Goal: Information Seeking & Learning: Learn about a topic

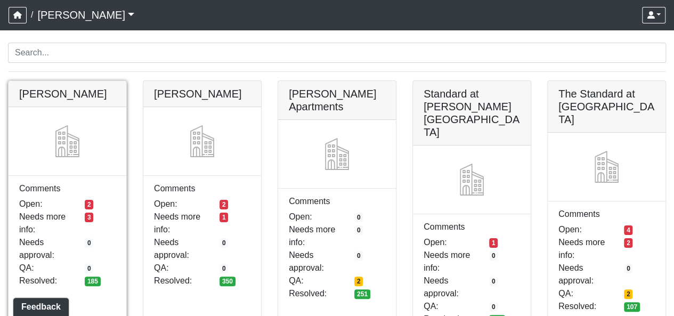
click at [49, 81] on link at bounding box center [68, 81] width 118 height 0
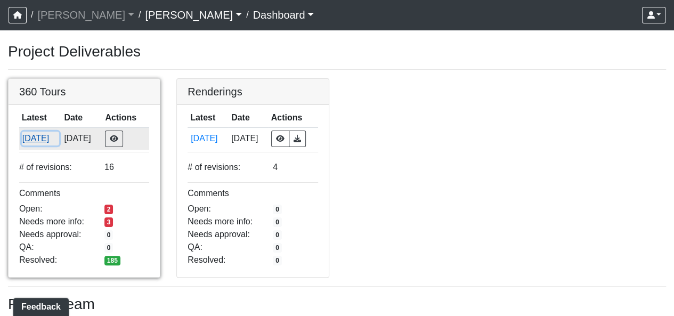
click at [49, 140] on button "5/23/2025" at bounding box center [40, 139] width 37 height 14
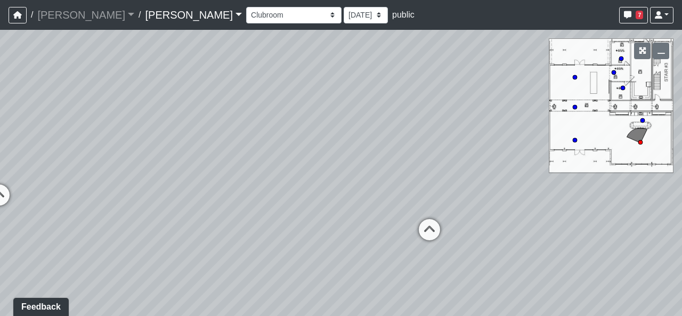
click at [246, 5] on div "Conference Room Conference Room 2 Counter Entrance Pod Pod 2 Pod Entry Carriage…" at bounding box center [460, 15] width 428 height 21
click at [246, 11] on select "Conference Room Conference Room 2 Counter Entrance Pod Pod 2 Pod Entry Carriage…" at bounding box center [293, 15] width 95 height 17
click at [246, 7] on select "Conference Room Conference Room 2 Counter Entrance Pod Pod 2 Pod Entry Carriage…" at bounding box center [293, 15] width 95 height 17
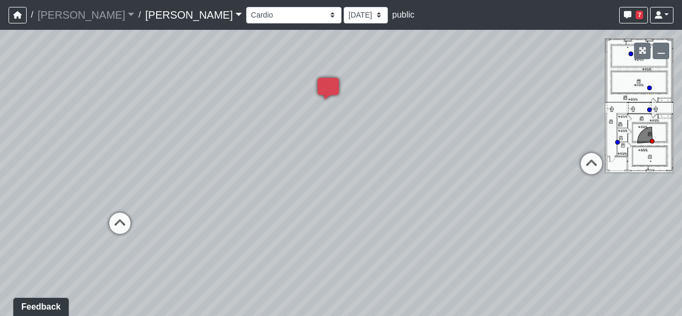
drag, startPoint x: 189, startPoint y: 119, endPoint x: 542, endPoint y: 101, distance: 354.0
click at [542, 101] on div "Loading... Lounge Loading... Clubroom Kitchen Loading... Hallway Loading... Sau…" at bounding box center [341, 173] width 682 height 286
drag, startPoint x: 246, startPoint y: 108, endPoint x: 457, endPoint y: 150, distance: 215.8
click at [457, 150] on div "Loading... Lounge Loading... Clubroom Kitchen Loading... Hallway Loading... Sau…" at bounding box center [341, 173] width 682 height 286
drag, startPoint x: 204, startPoint y: 122, endPoint x: 591, endPoint y: 120, distance: 387.1
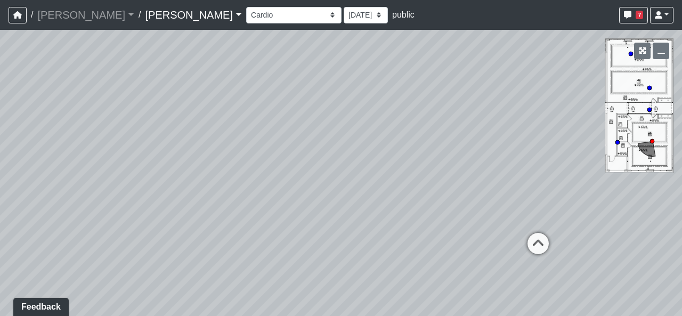
click at [591, 120] on div "Loading... Lounge Loading... Clubroom Kitchen Loading... Hallway Loading... Sau…" at bounding box center [341, 173] width 682 height 286
drag, startPoint x: 277, startPoint y: 181, endPoint x: 345, endPoint y: 118, distance: 93.2
click at [345, 118] on div "Loading... Lounge Loading... Clubroom Kitchen Loading... Hallway Loading... Sau…" at bounding box center [341, 173] width 682 height 286
drag, startPoint x: 441, startPoint y: 251, endPoint x: 195, endPoint y: 157, distance: 263.1
click at [195, 157] on div "Loading... Lounge Loading... Clubroom Kitchen Loading... Hallway Loading... Sau…" at bounding box center [341, 173] width 682 height 286
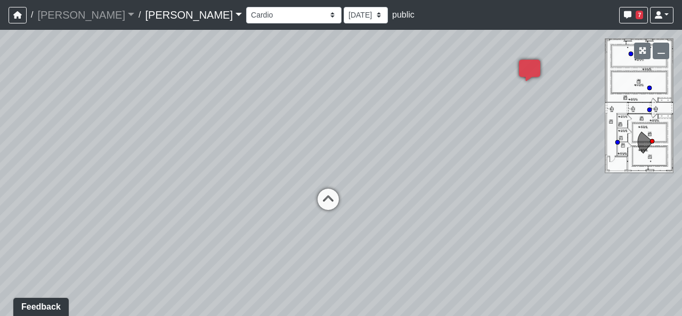
drag, startPoint x: 524, startPoint y: 81, endPoint x: 325, endPoint y: 260, distance: 267.3
click at [324, 260] on div "Loading... Lounge Loading... Clubroom Kitchen Loading... Hallway Loading... Sau…" at bounding box center [341, 173] width 682 height 286
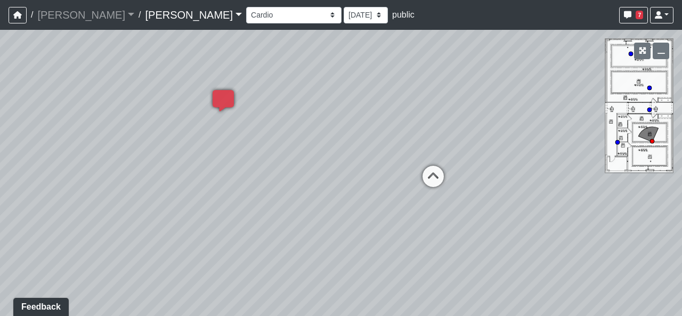
drag, startPoint x: 534, startPoint y: 165, endPoint x: 109, endPoint y: 176, distance: 425.1
click at [110, 176] on div "Loading... Lounge Loading... Clubroom Kitchen Loading... Hallway Loading... Sau…" at bounding box center [341, 173] width 682 height 286
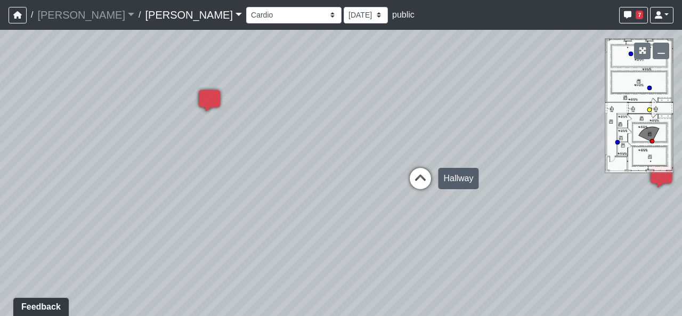
click at [424, 172] on icon at bounding box center [421, 184] width 32 height 32
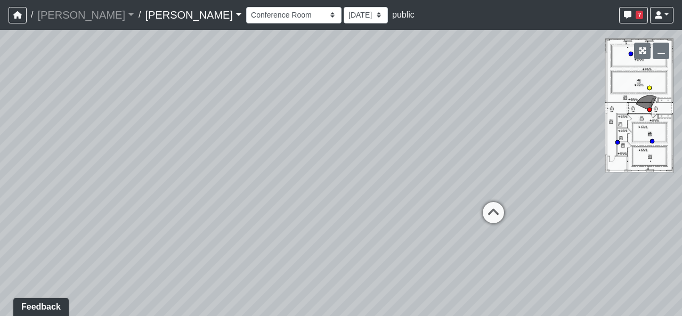
click at [495, 205] on icon at bounding box center [494, 218] width 32 height 32
select select "fJc5aKiMUiMaQk47ZdTTUU"
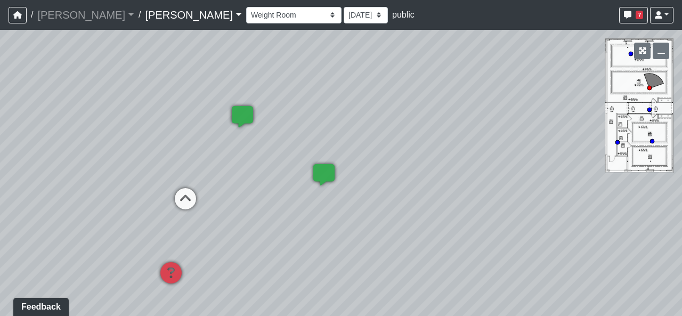
drag, startPoint x: 479, startPoint y: 122, endPoint x: 240, endPoint y: 95, distance: 240.3
click at [240, 95] on div "Loading... Lounge Loading... Clubroom Kitchen Loading... Hallway Loading... Sau…" at bounding box center [341, 173] width 682 height 286
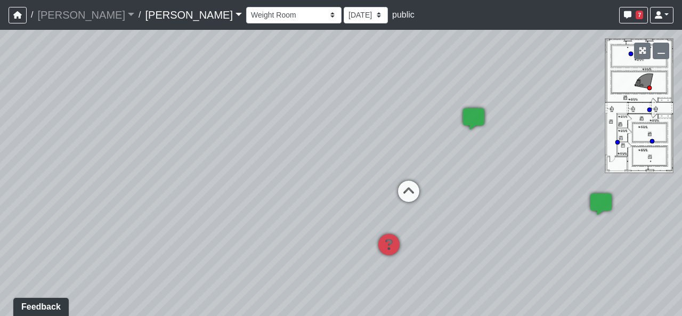
drag, startPoint x: 246, startPoint y: 119, endPoint x: 599, endPoint y: 124, distance: 353.5
click at [602, 123] on div "Loading... Lounge Loading... Clubroom Kitchen Loading... Hallway Loading... Sau…" at bounding box center [341, 173] width 682 height 286
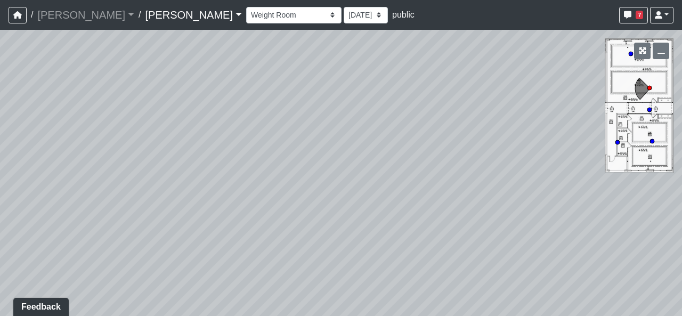
drag, startPoint x: 261, startPoint y: 91, endPoint x: 567, endPoint y: 118, distance: 307.2
click at [567, 118] on div "Loading... Lounge Loading... Clubroom Kitchen Loading... Hallway Loading... Sau…" at bounding box center [341, 173] width 682 height 286
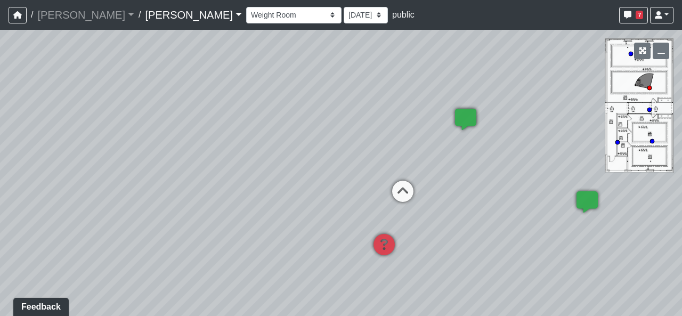
drag, startPoint x: 462, startPoint y: 133, endPoint x: 94, endPoint y: 111, distance: 369.1
click at [94, 111] on div "Loading... Lounge Loading... Clubroom Kitchen Loading... Hallway Loading... Sau…" at bounding box center [341, 173] width 682 height 286
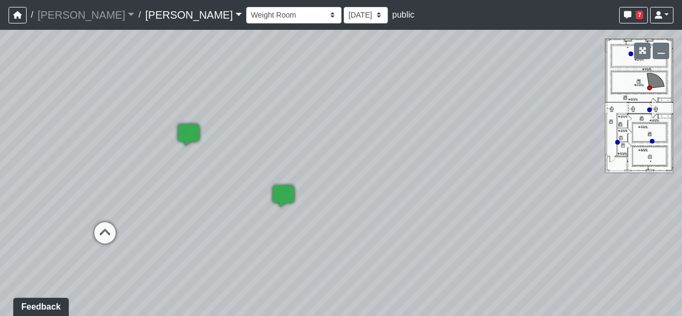
drag, startPoint x: 523, startPoint y: 104, endPoint x: 131, endPoint y: 119, distance: 391.7
click at [131, 119] on div "Loading... Lounge Loading... Clubroom Kitchen Loading... Hallway Loading... Sau…" at bounding box center [341, 173] width 682 height 286
drag, startPoint x: 431, startPoint y: 121, endPoint x: 133, endPoint y: 172, distance: 301.9
click at [133, 172] on div "Loading... Lounge Loading... Clubroom Kitchen Loading... Hallway Loading... Sau…" at bounding box center [341, 173] width 682 height 286
